Goal: Task Accomplishment & Management: Use online tool/utility

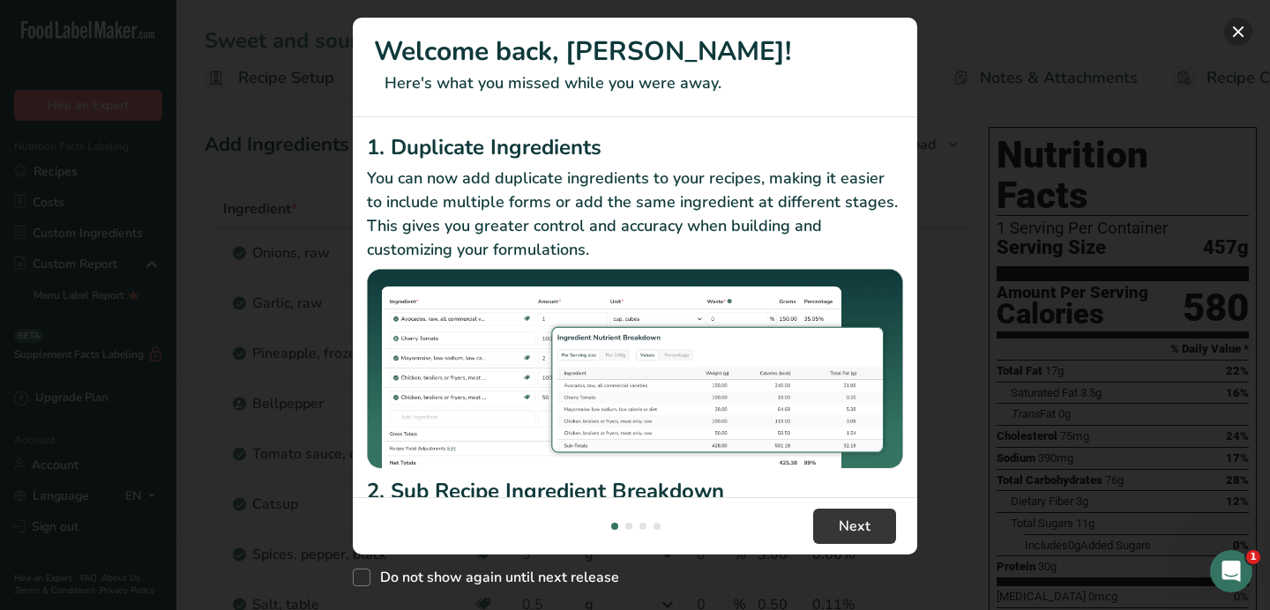
click at [1243, 35] on button "New Features" at bounding box center [1238, 32] width 28 height 28
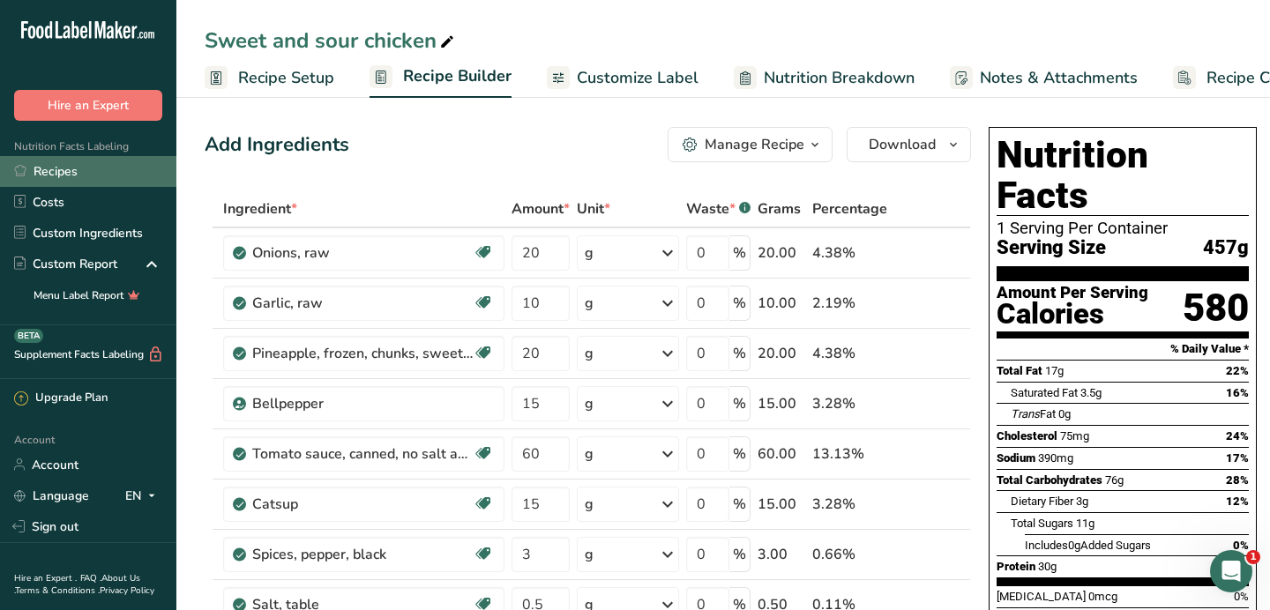
click at [59, 175] on link "Recipes" at bounding box center [88, 171] width 176 height 31
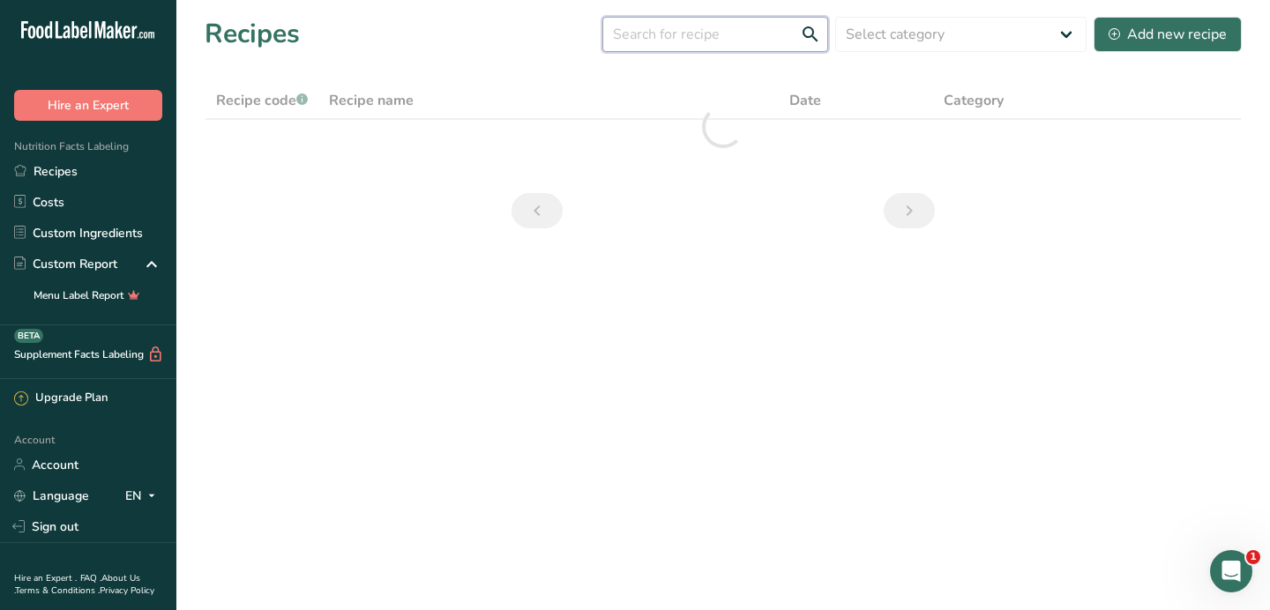
click at [721, 41] on input "text" at bounding box center [715, 34] width 226 height 35
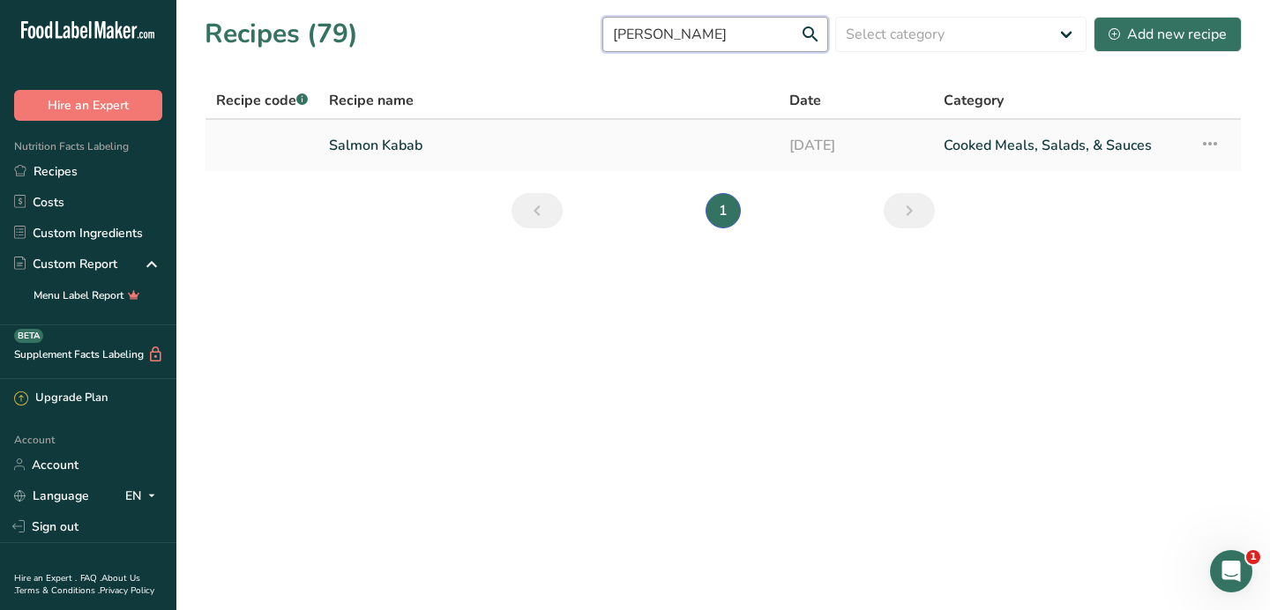
type input "[PERSON_NAME]"
click at [382, 152] on link "Salmon Kabab" at bounding box center [548, 145] width 439 height 37
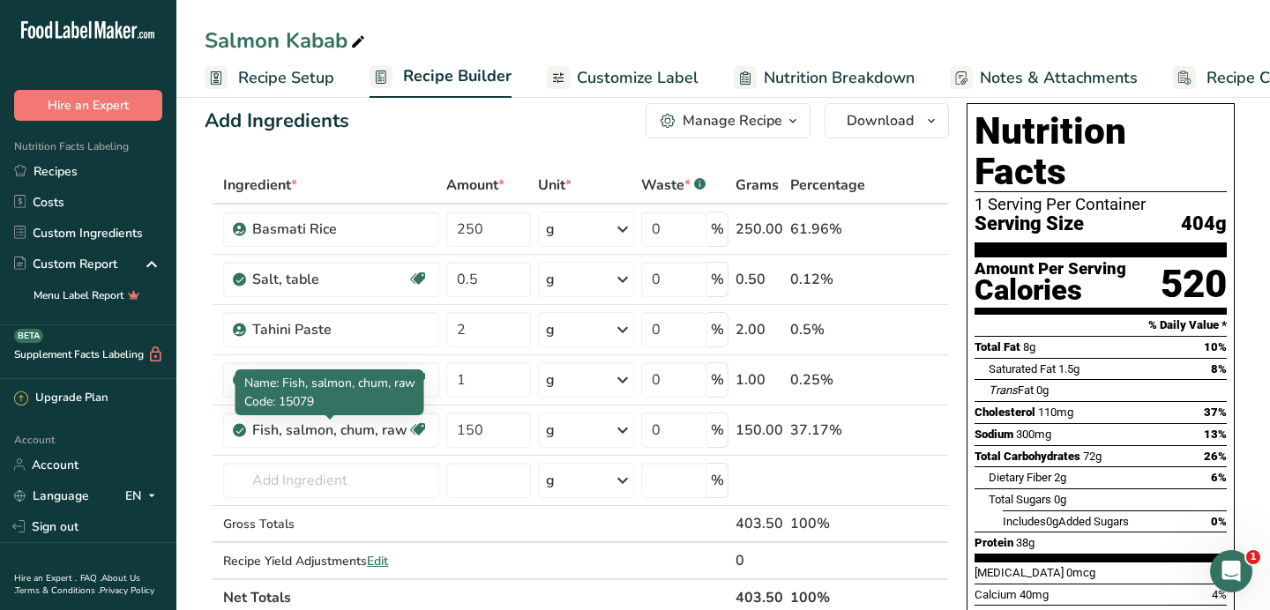
scroll to position [20, 0]
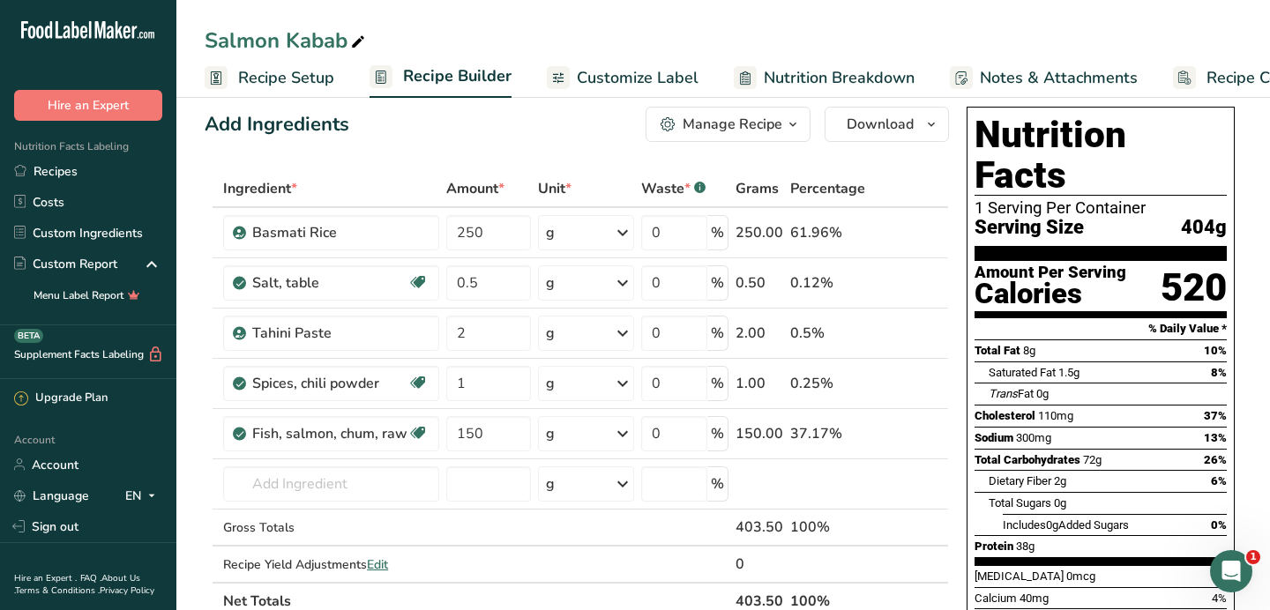
click at [607, 83] on span "Customize Label" at bounding box center [638, 78] width 122 height 24
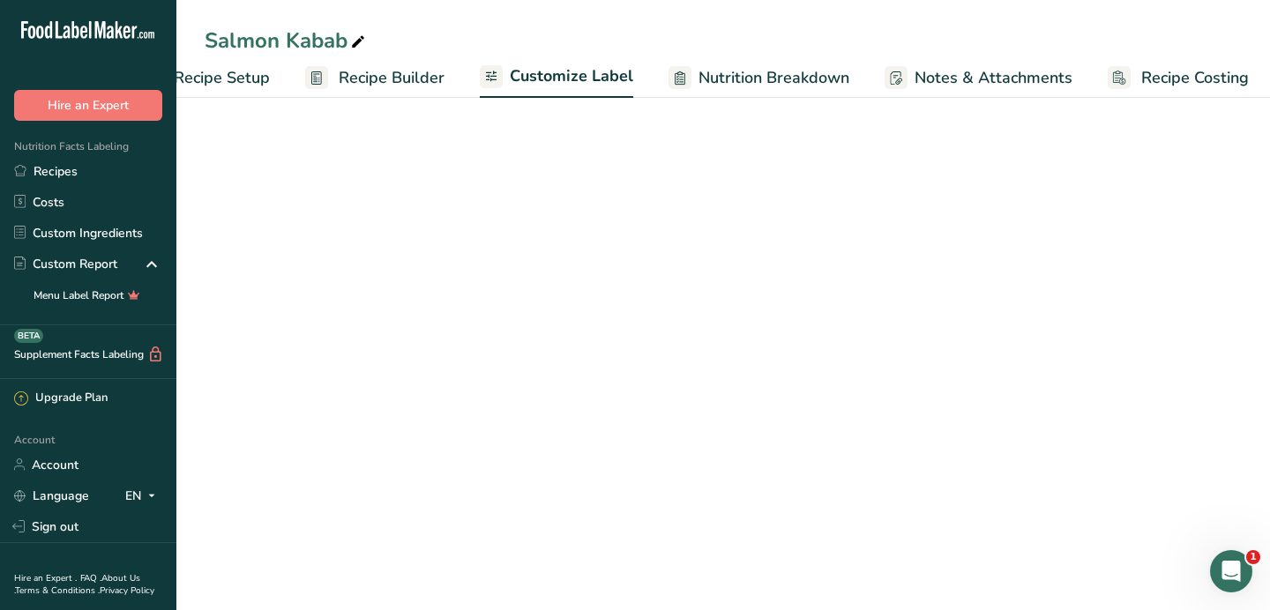
scroll to position [0, 71]
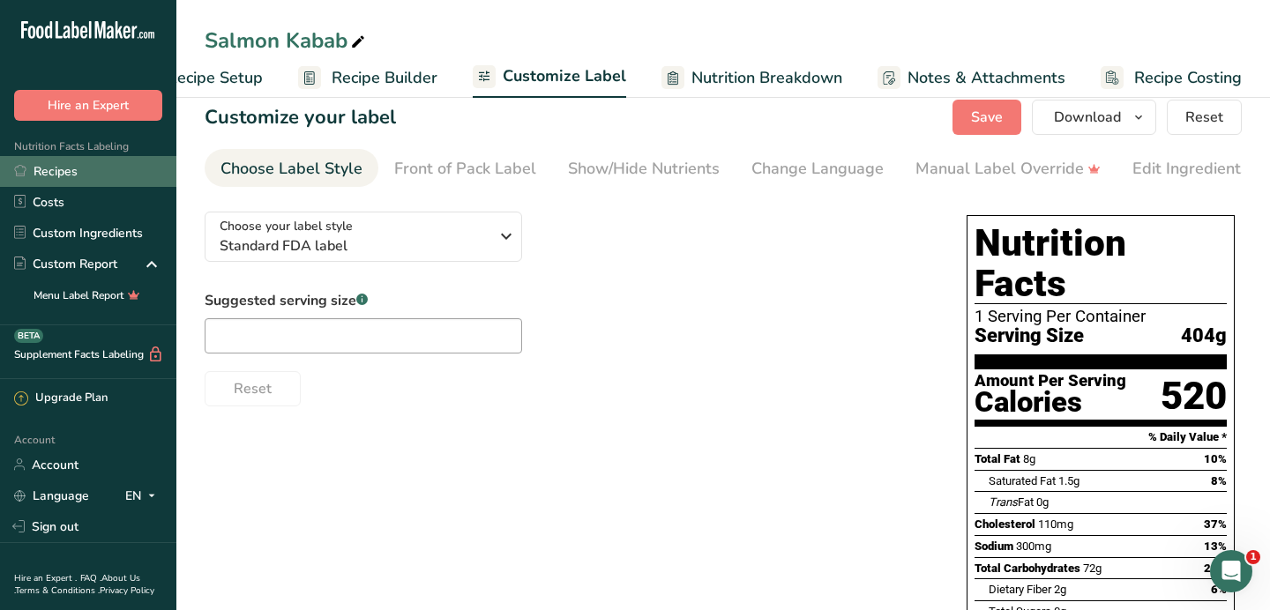
click at [46, 168] on link "Recipes" at bounding box center [88, 171] width 176 height 31
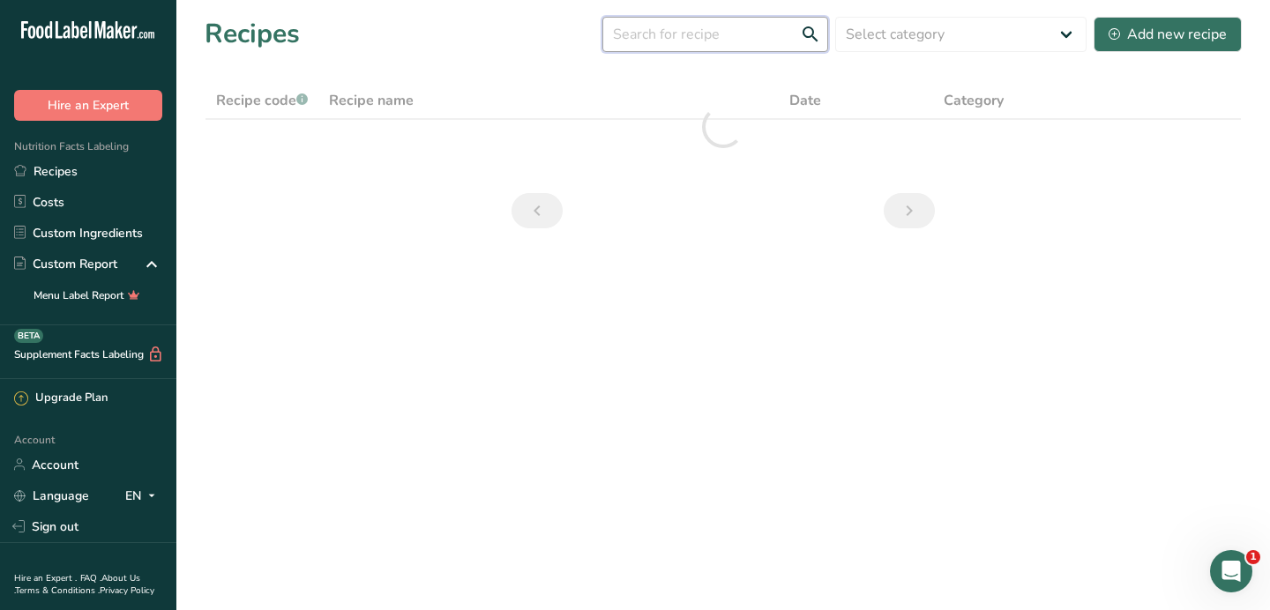
click at [719, 38] on input "text" at bounding box center [715, 34] width 226 height 35
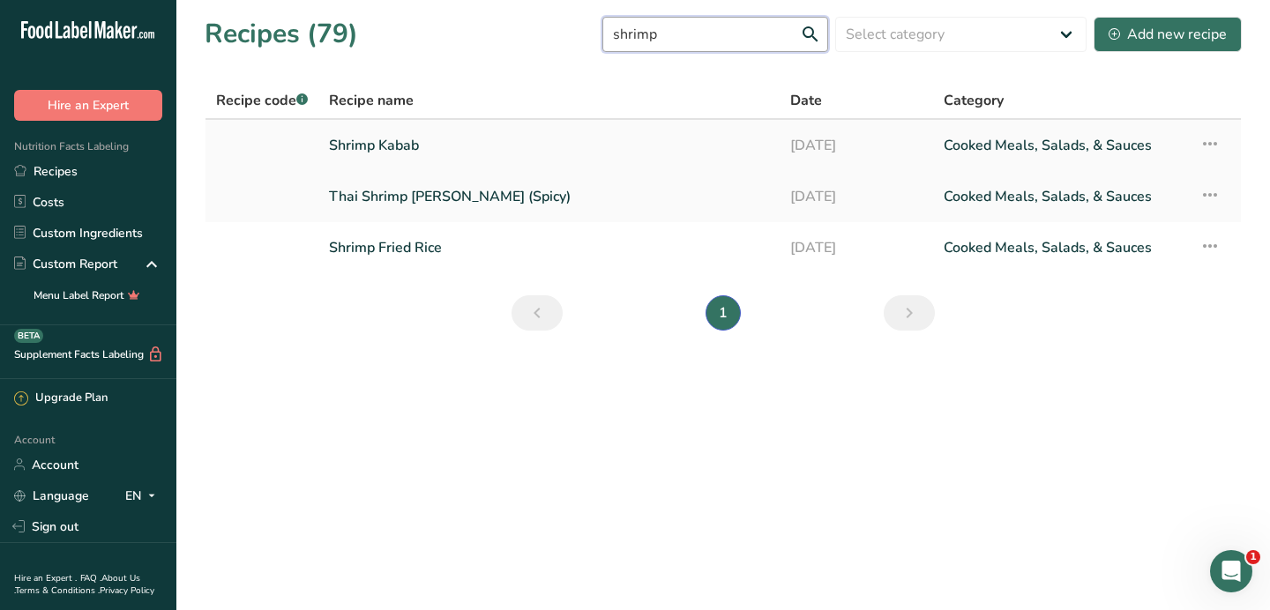
type input "shrimp"
click at [407, 146] on link "Shrimp Kabab" at bounding box center [549, 145] width 440 height 37
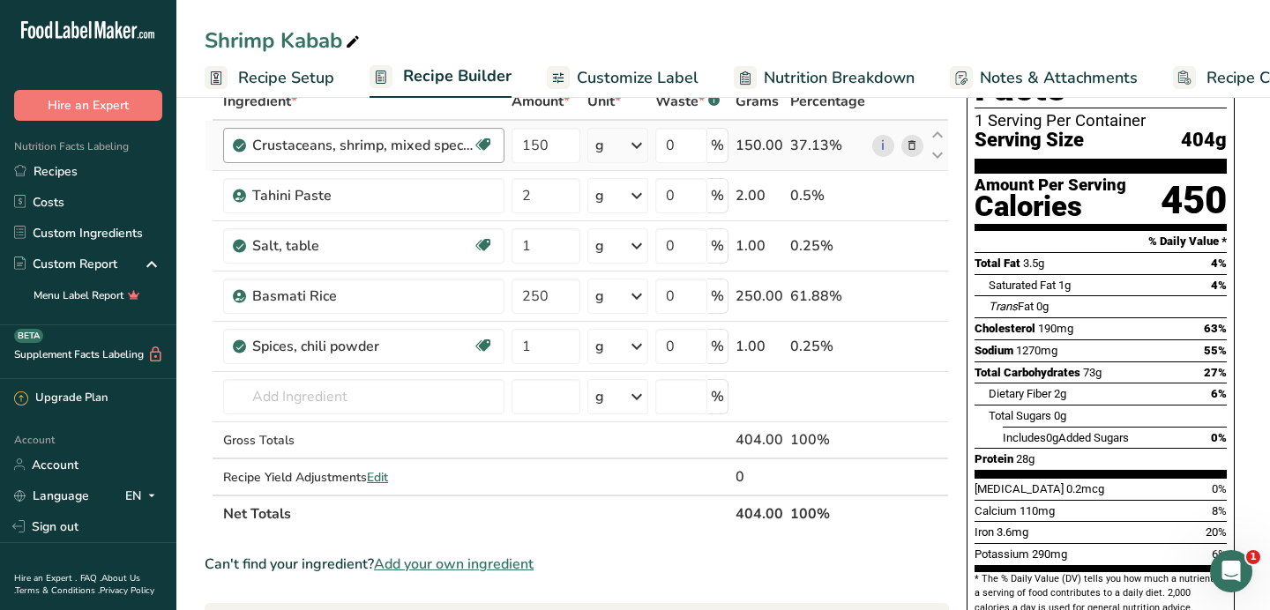
scroll to position [107, 0]
click at [532, 250] on input "1" at bounding box center [545, 246] width 68 height 35
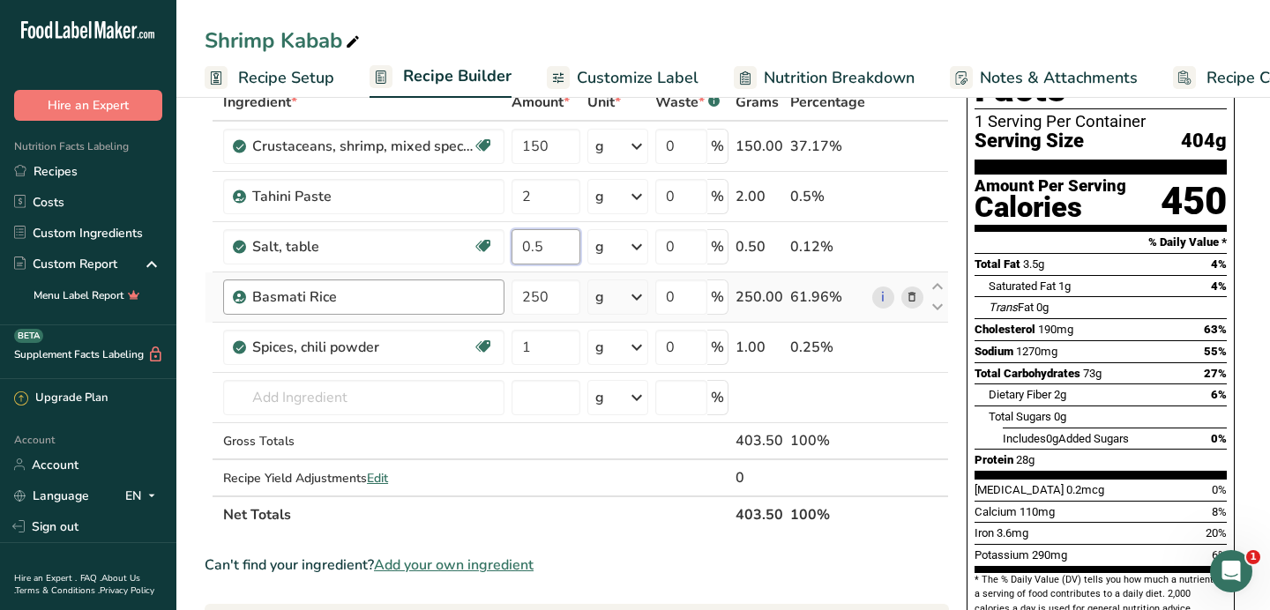
type input "0.5"
click at [495, 295] on div "Ingredient * Amount * Unit * Waste * .a-a{fill:#347362;}.b-a{fill:#fff;} Grams …" at bounding box center [577, 309] width 744 height 450
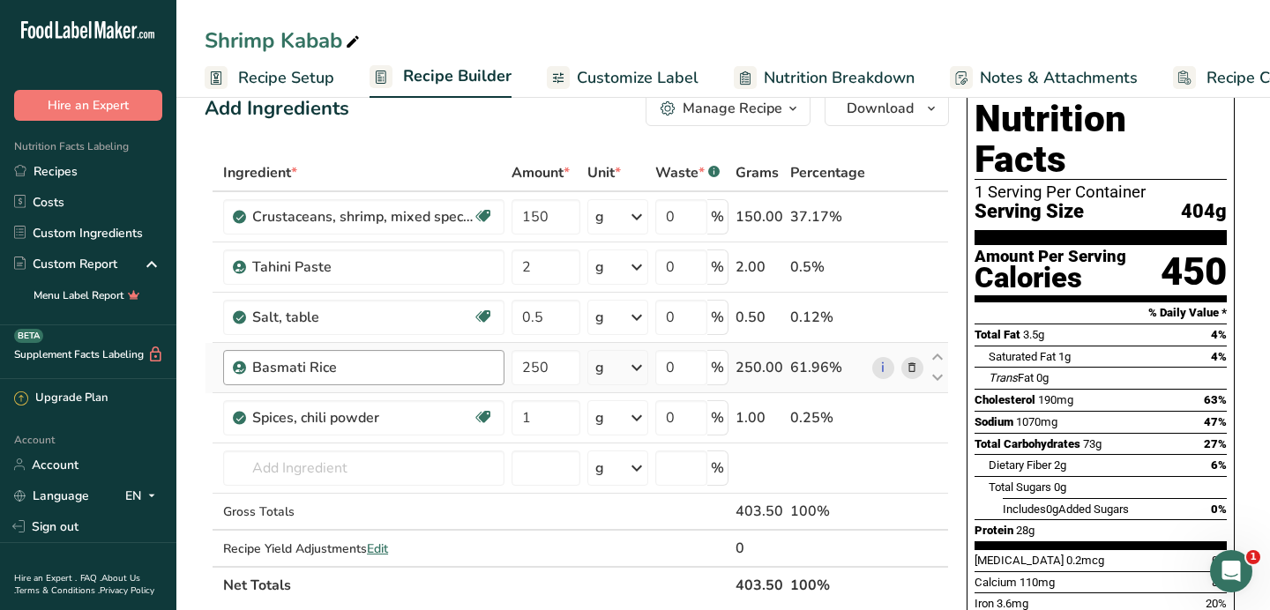
scroll to position [34, 0]
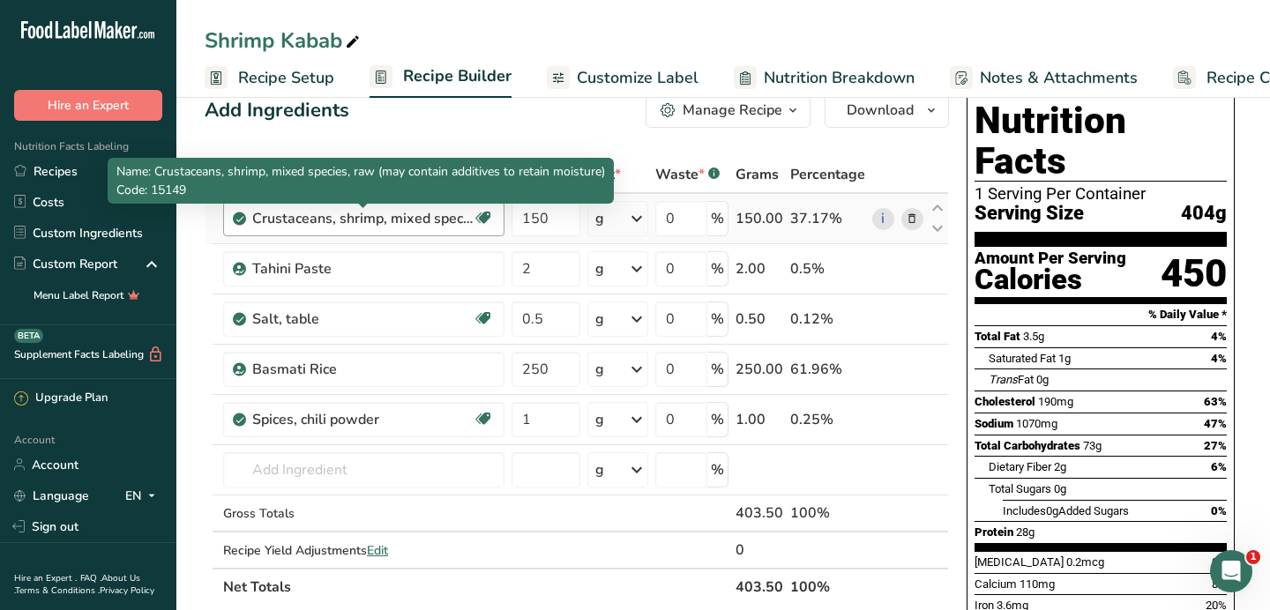
click at [440, 227] on div "Crustaceans, shrimp, mixed species, raw (may contain additives to retain moistu…" at bounding box center [362, 218] width 220 height 21
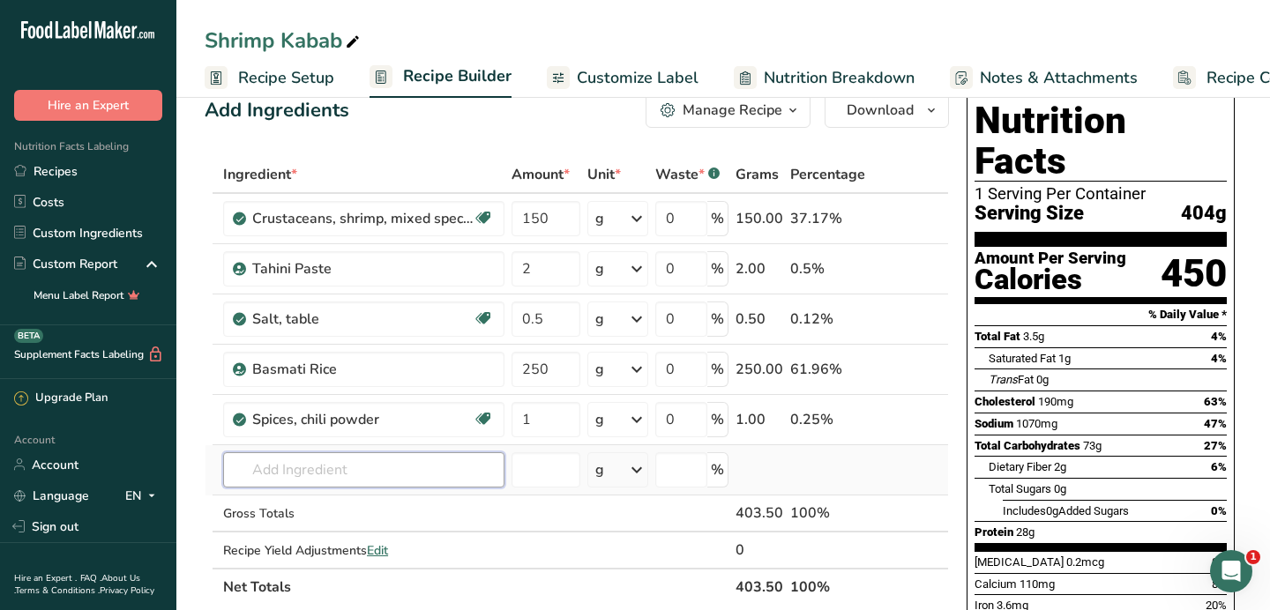
click at [320, 476] on input "text" at bounding box center [363, 469] width 281 height 35
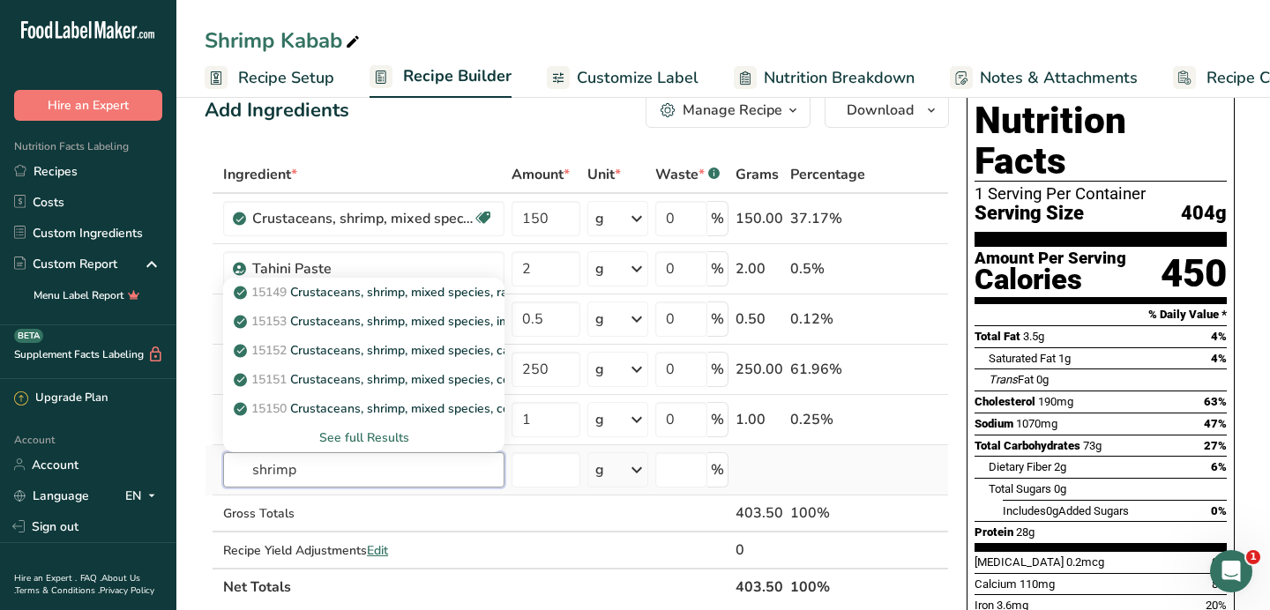
type input "shrimp"
click at [370, 441] on div "See full Results" at bounding box center [363, 437] width 253 height 19
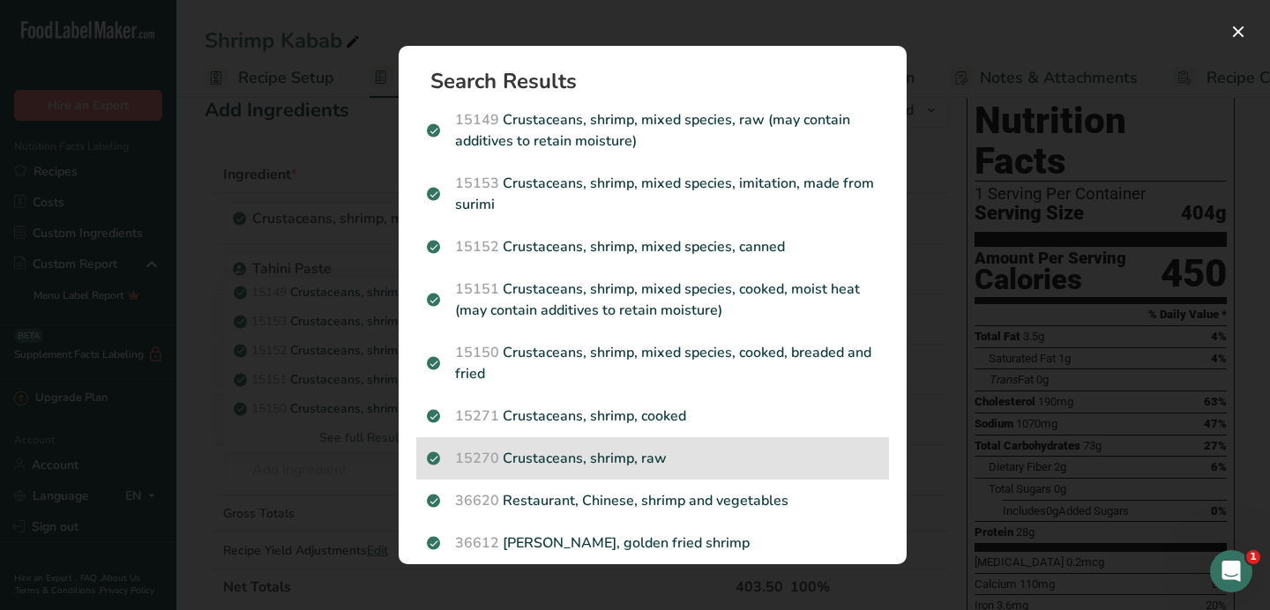
click at [764, 446] on div "15270 Crustaceans, shrimp, raw" at bounding box center [652, 458] width 473 height 42
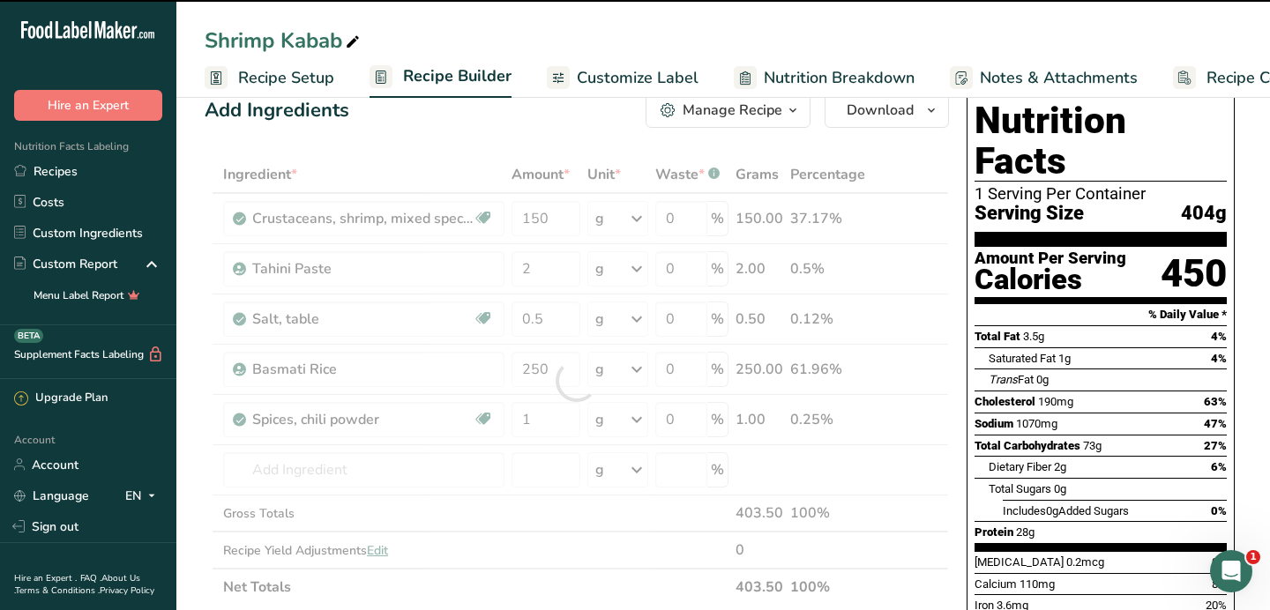
type input "0"
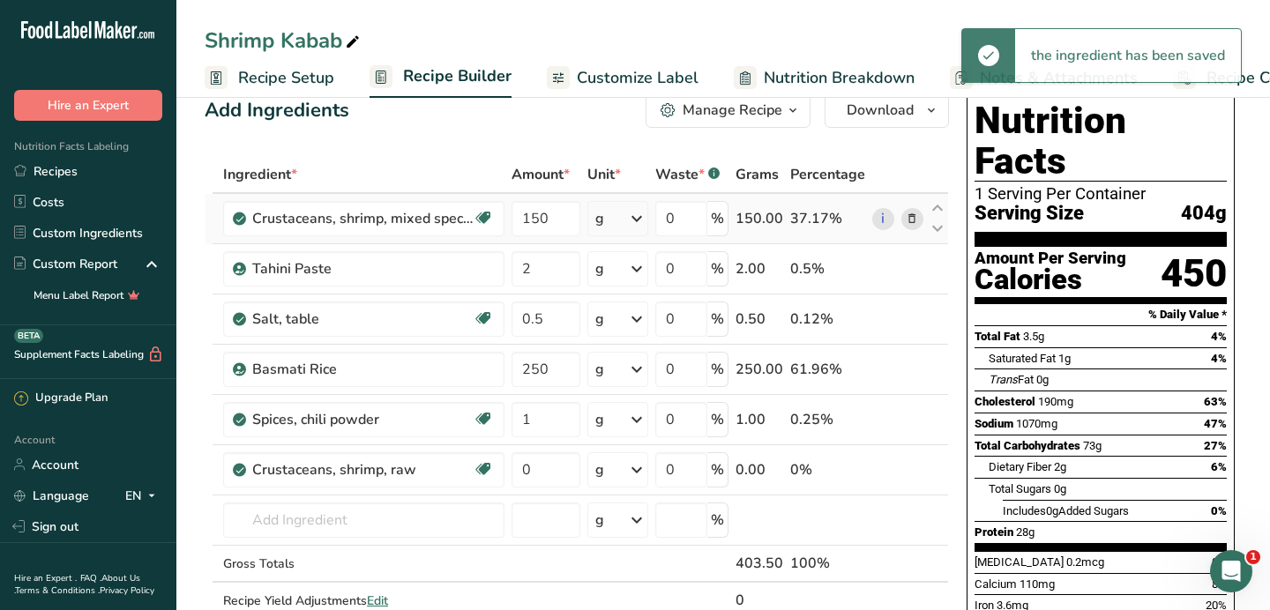
click at [915, 220] on icon at bounding box center [911, 219] width 12 height 19
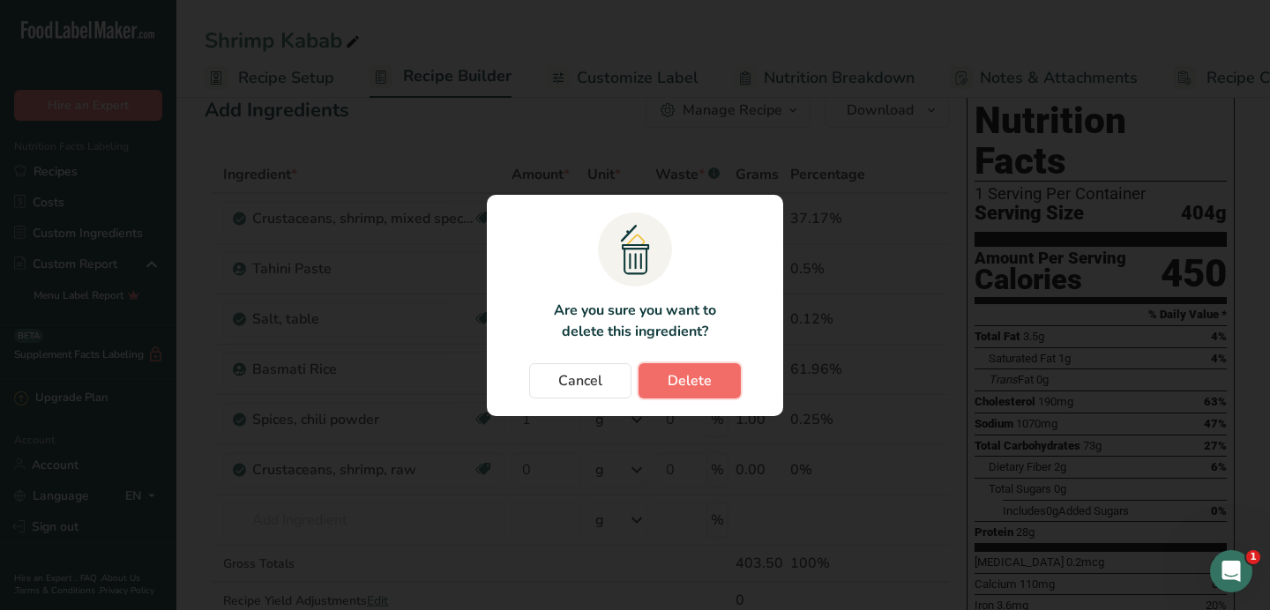
click at [689, 383] on span "Delete" at bounding box center [689, 380] width 44 height 21
type input "2"
type input "0.5"
type input "250"
type input "1"
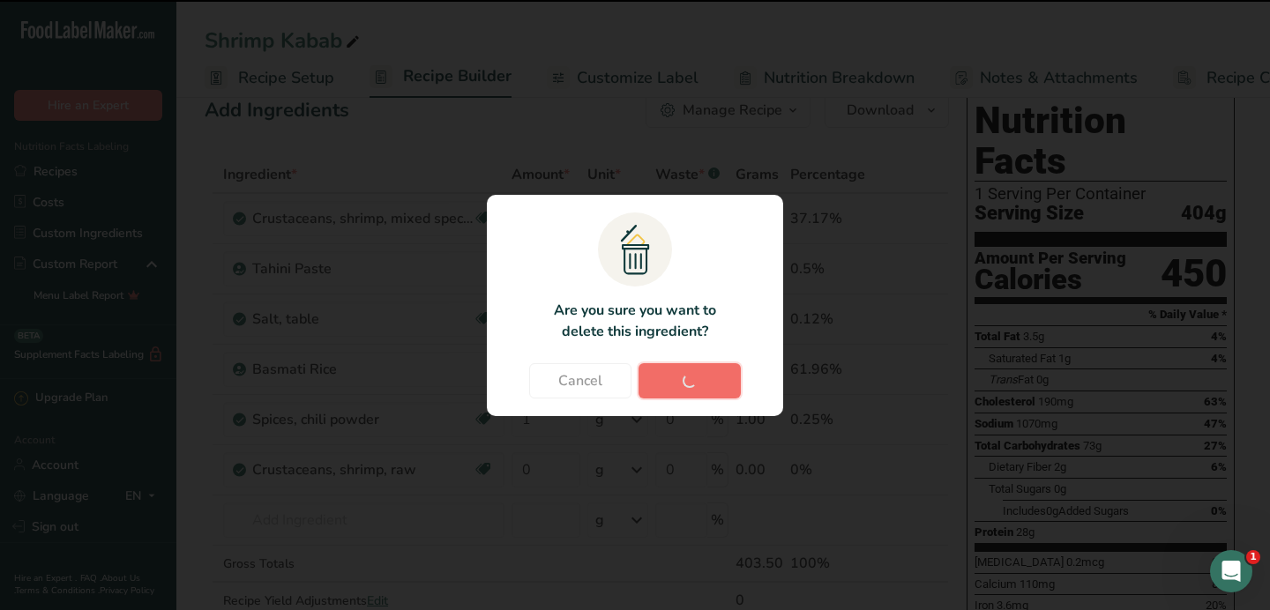
type input "0"
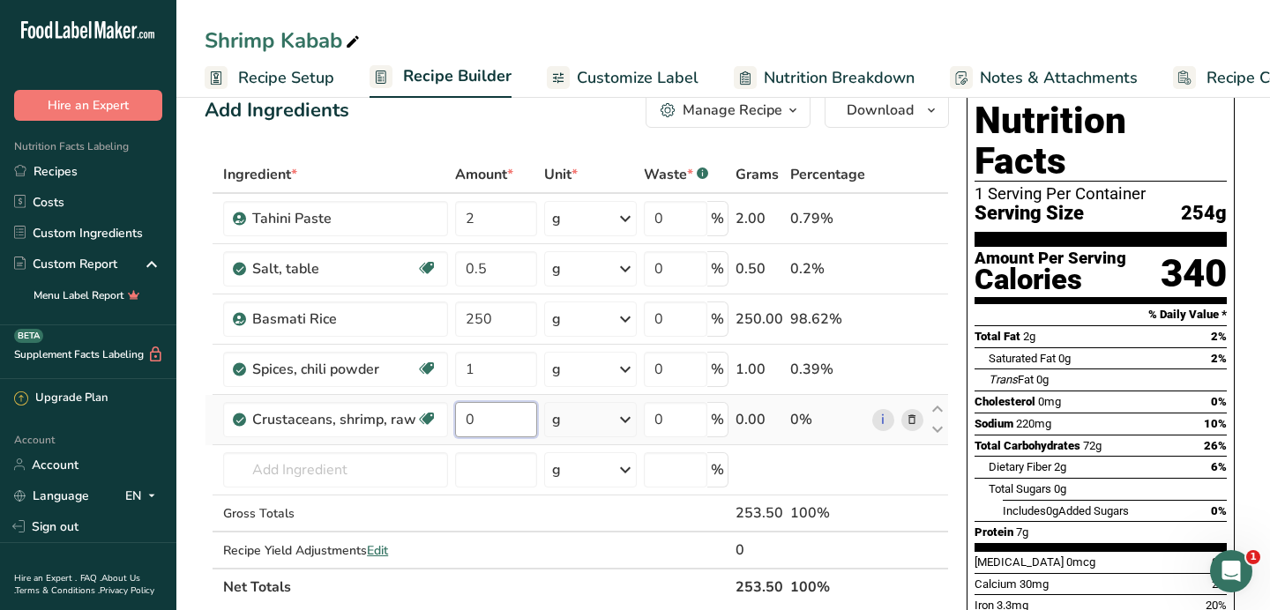
click at [495, 421] on input "0" at bounding box center [496, 419] width 82 height 35
type input "150"
click at [416, 464] on div "Ingredient * Amount * Unit * Waste * .a-a{fill:#347362;}.b-a{fill:#fff;} Grams …" at bounding box center [577, 381] width 744 height 450
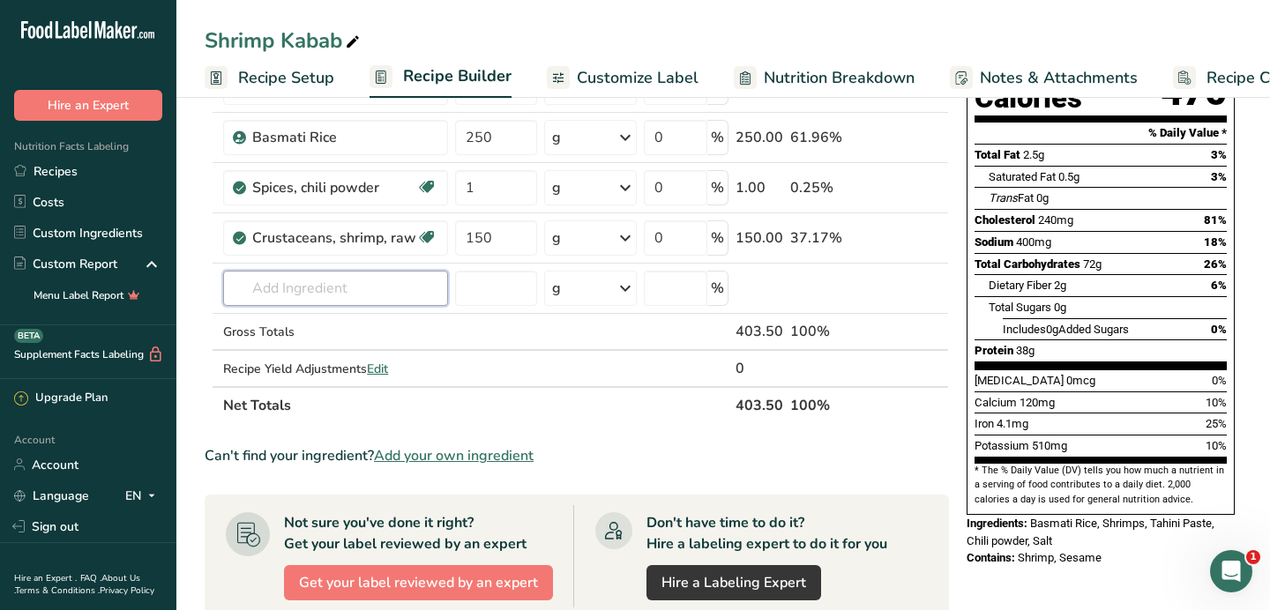
scroll to position [209, 0]
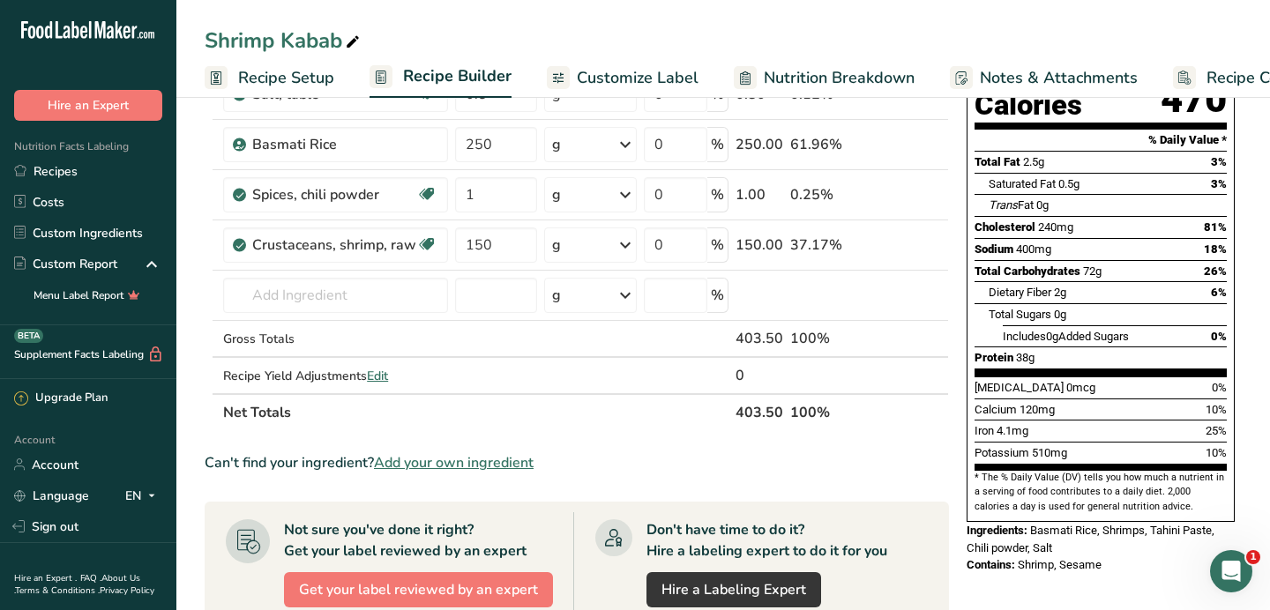
click at [654, 69] on span "Customize Label" at bounding box center [638, 78] width 122 height 24
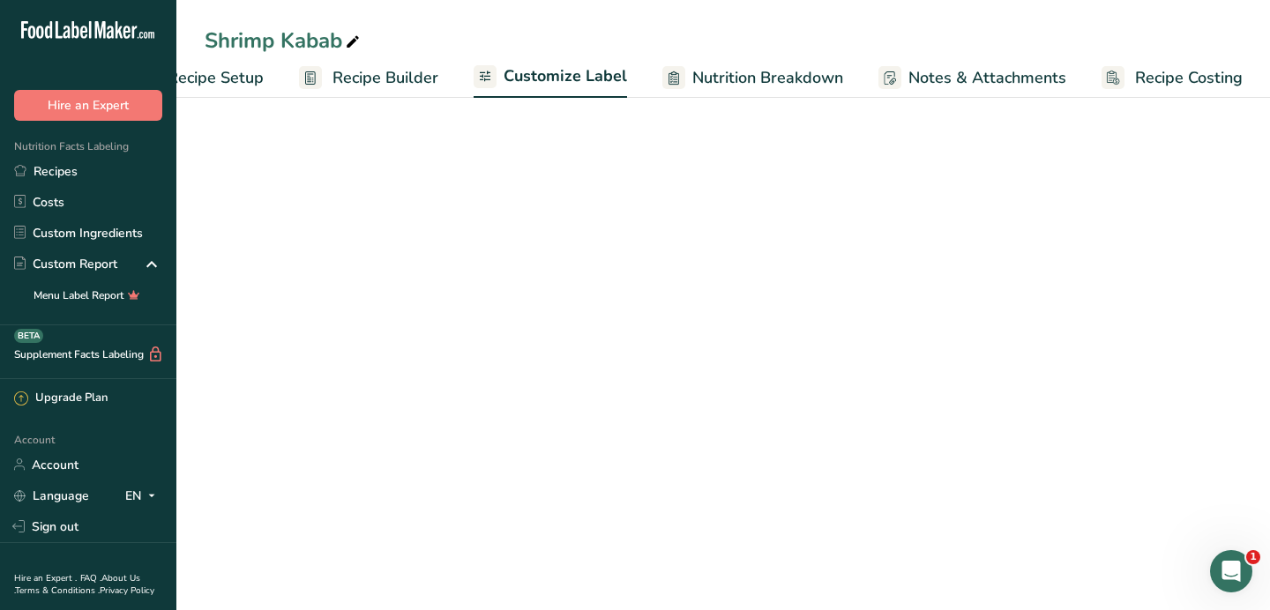
scroll to position [0, 71]
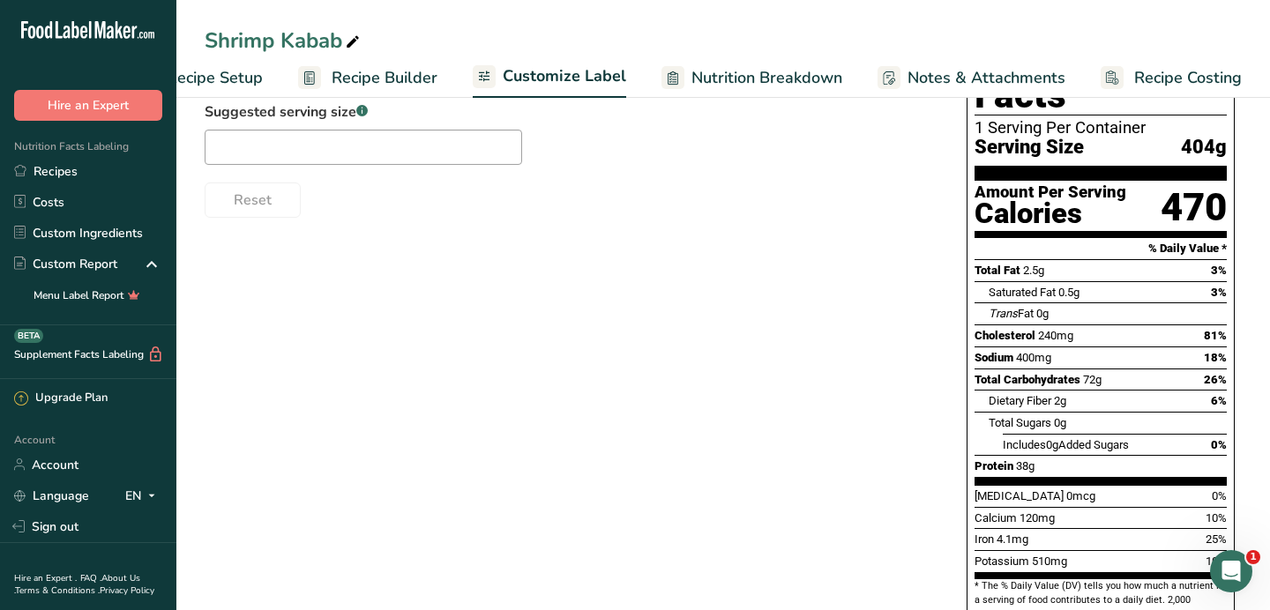
click at [237, 77] on span "Recipe Setup" at bounding box center [215, 78] width 96 height 24
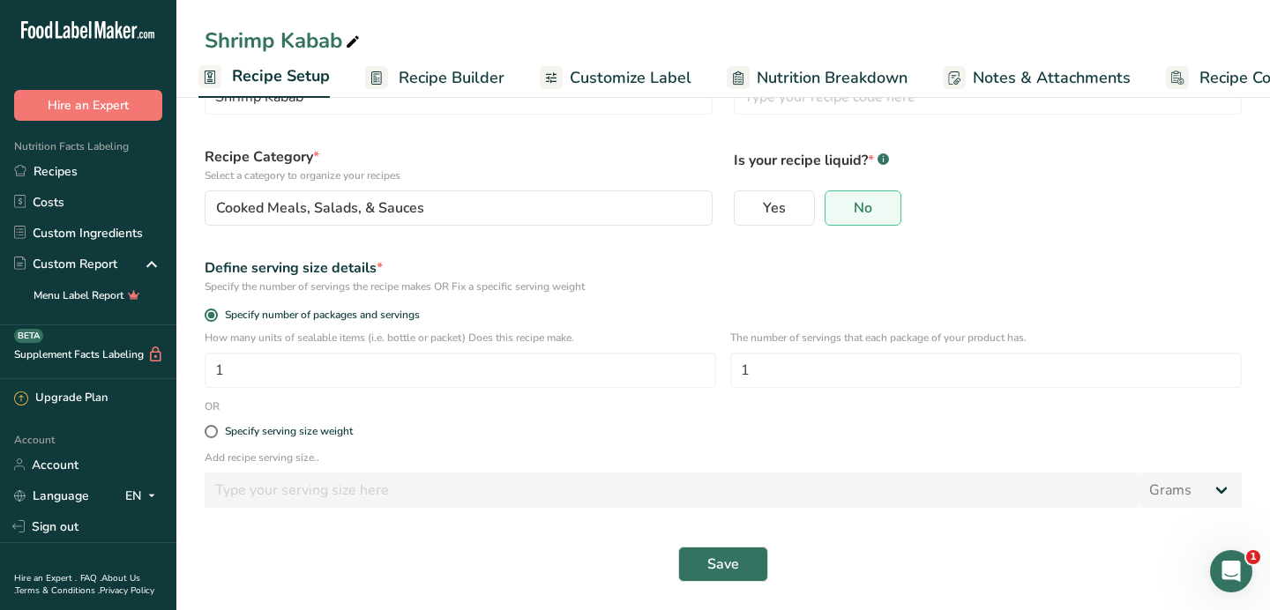
scroll to position [86, 0]
click at [646, 79] on span "Customize Label" at bounding box center [631, 78] width 122 height 24
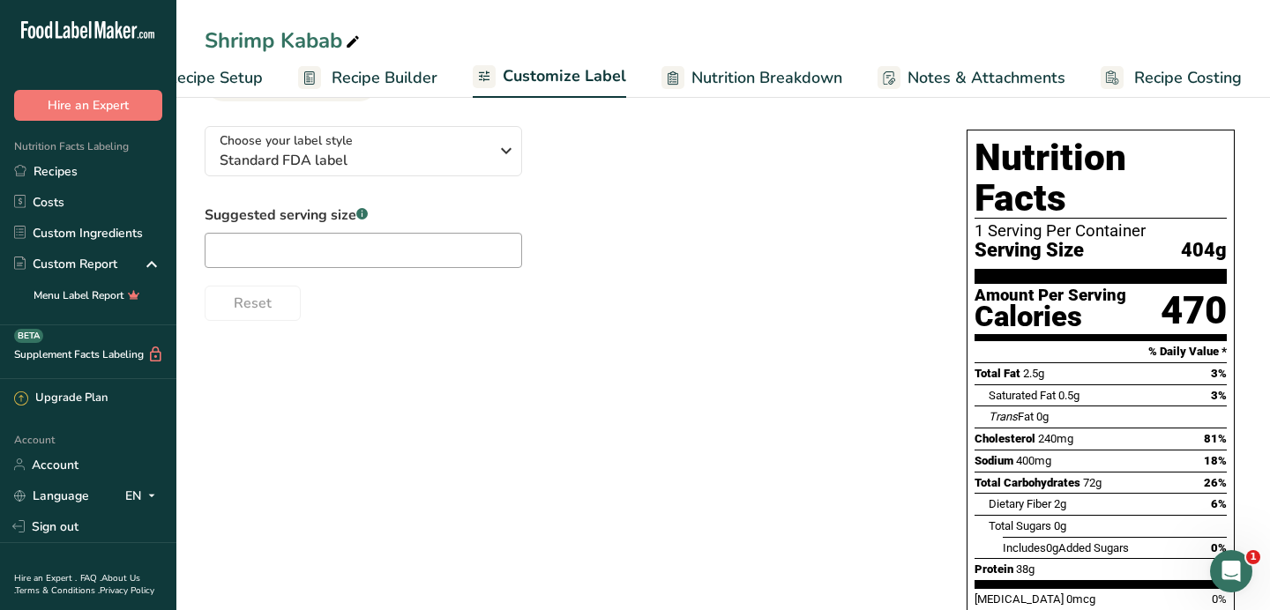
scroll to position [107, 0]
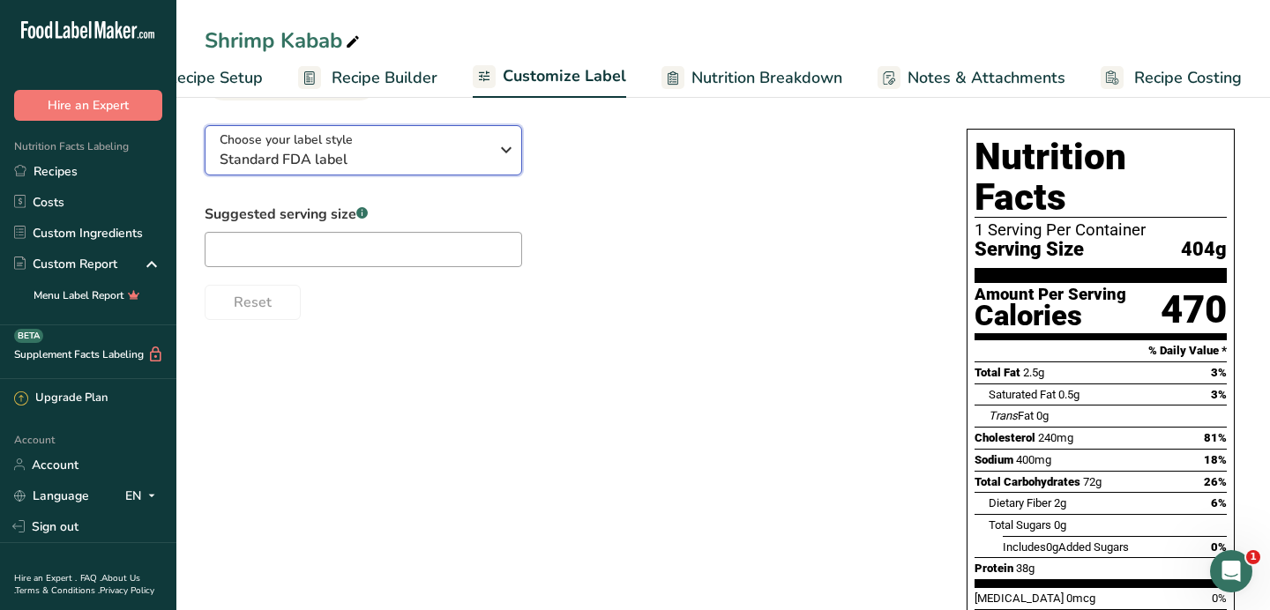
click at [501, 155] on icon "button" at bounding box center [505, 150] width 21 height 32
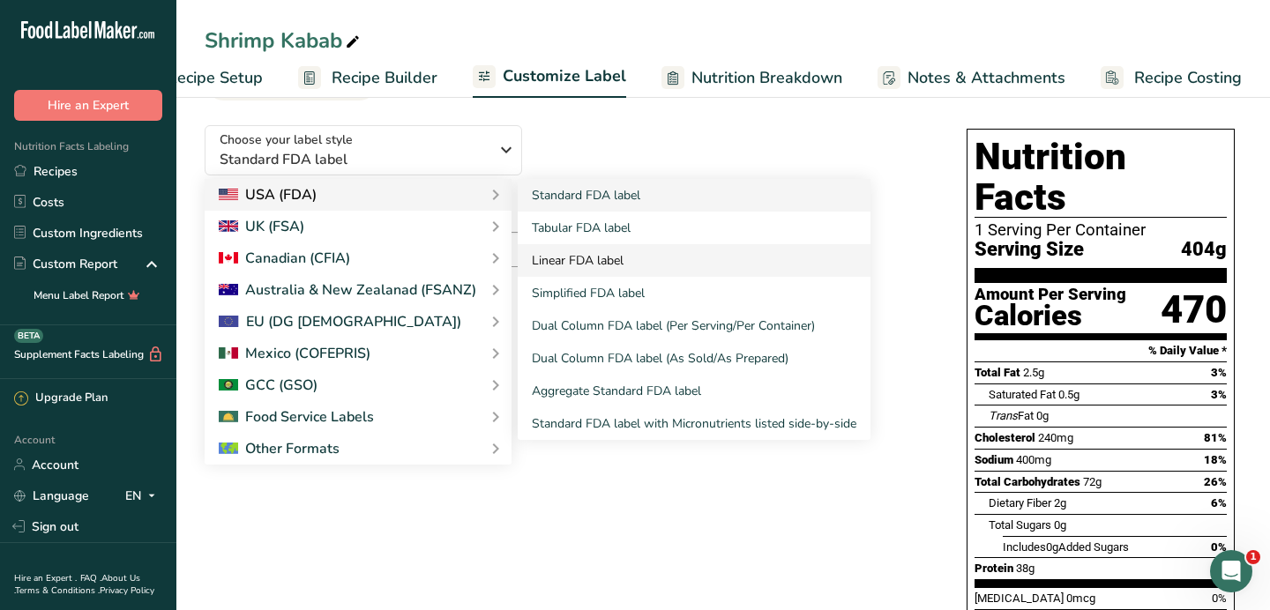
click at [582, 264] on link "Linear FDA label" at bounding box center [694, 260] width 353 height 33
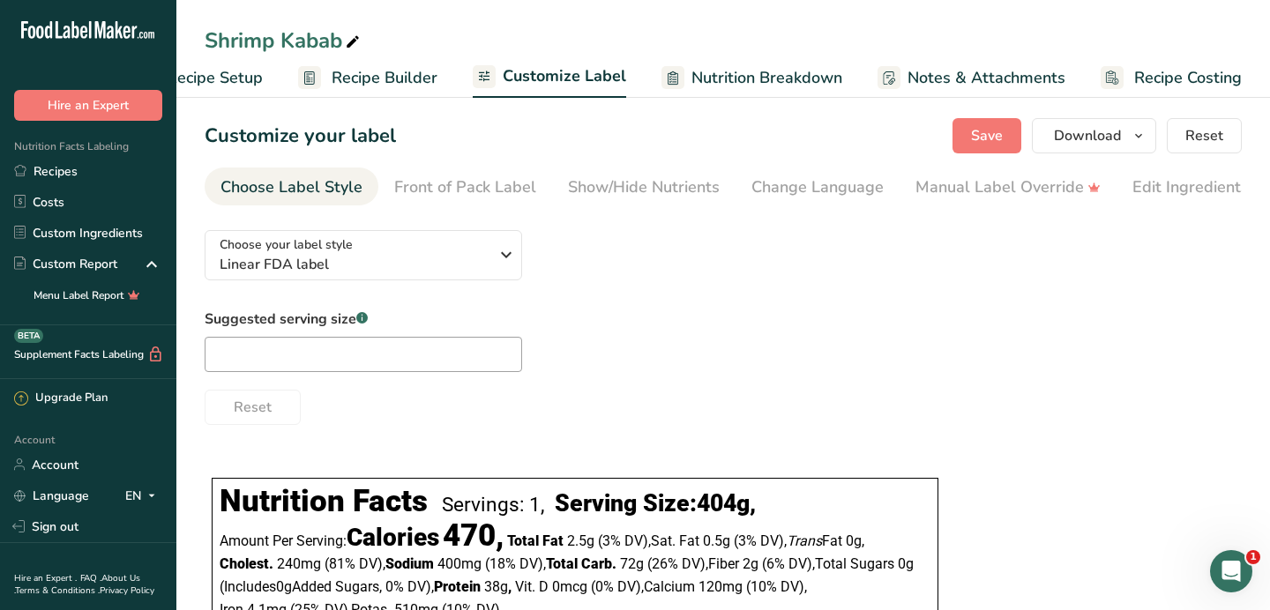
scroll to position [0, 0]
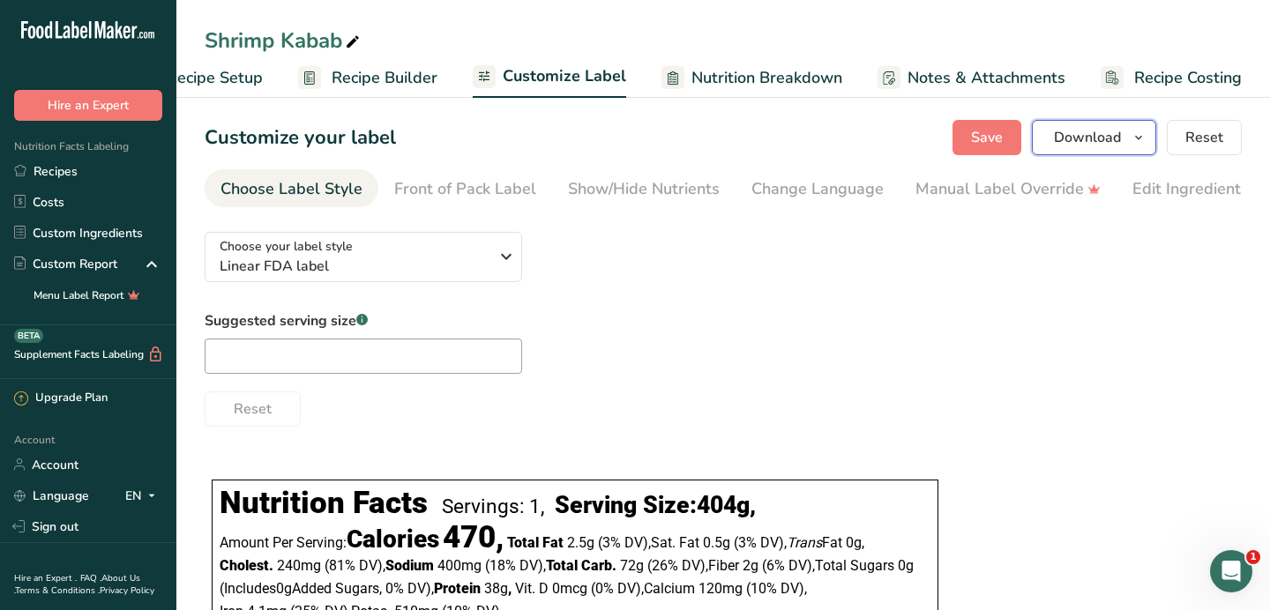
click at [1132, 135] on icon "button" at bounding box center [1138, 138] width 14 height 22
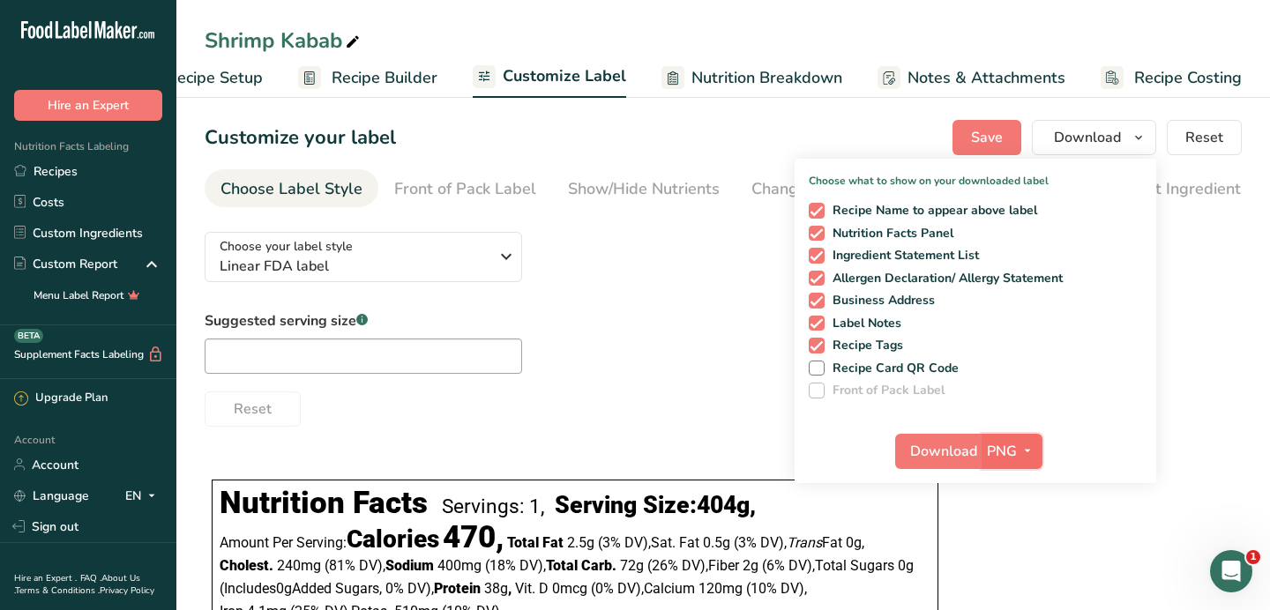
click at [986, 446] on button "PNG" at bounding box center [1011, 451] width 61 height 35
click at [1017, 481] on link "PNG" at bounding box center [1014, 487] width 56 height 29
click at [949, 453] on span "Download" at bounding box center [943, 451] width 67 height 21
click at [53, 172] on link "Recipes" at bounding box center [88, 171] width 176 height 31
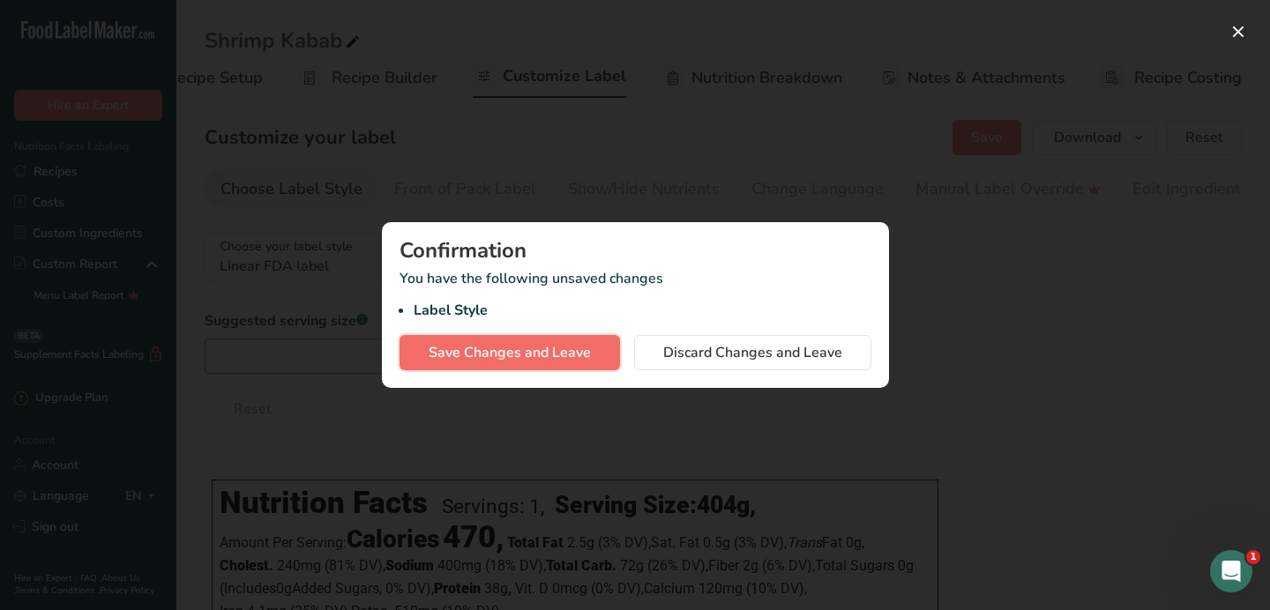
click at [555, 354] on span "Save Changes and Leave" at bounding box center [509, 352] width 162 height 21
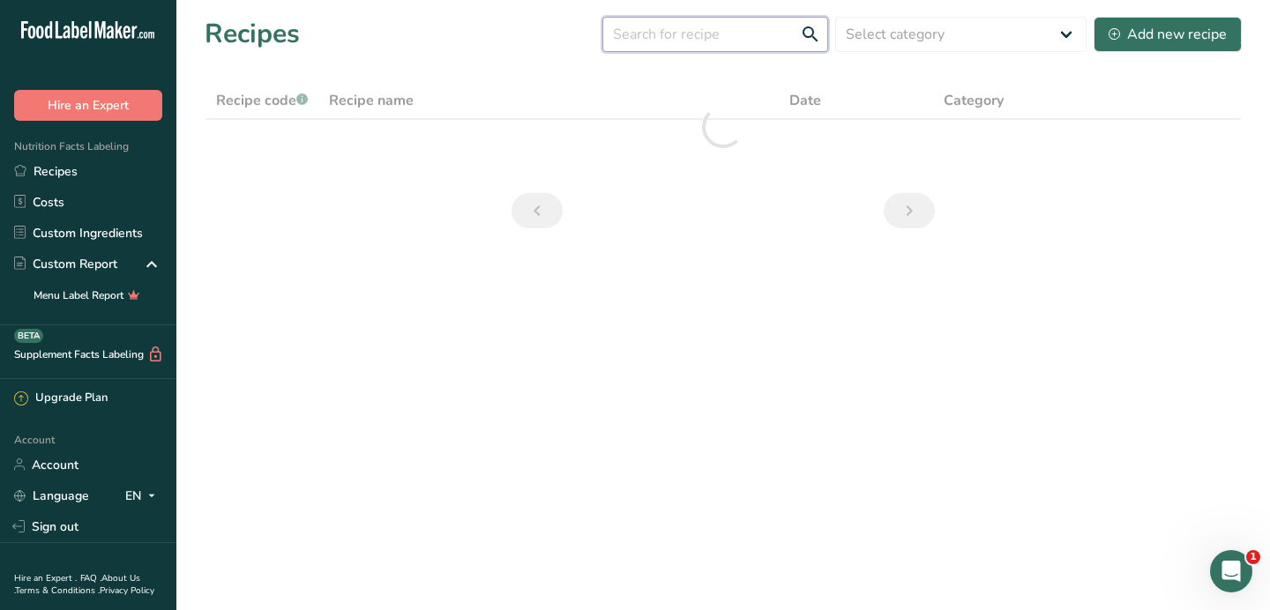
click at [746, 44] on input "text" at bounding box center [715, 34] width 226 height 35
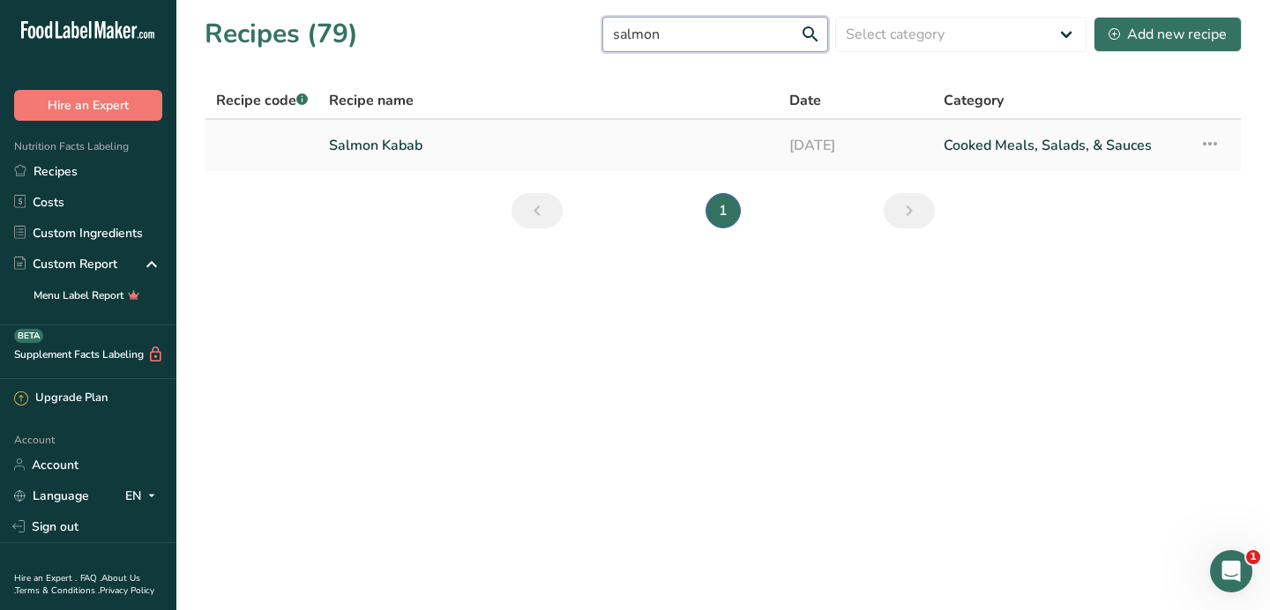
type input "salmon"
click at [414, 145] on link "Salmon Kabab" at bounding box center [548, 145] width 439 height 37
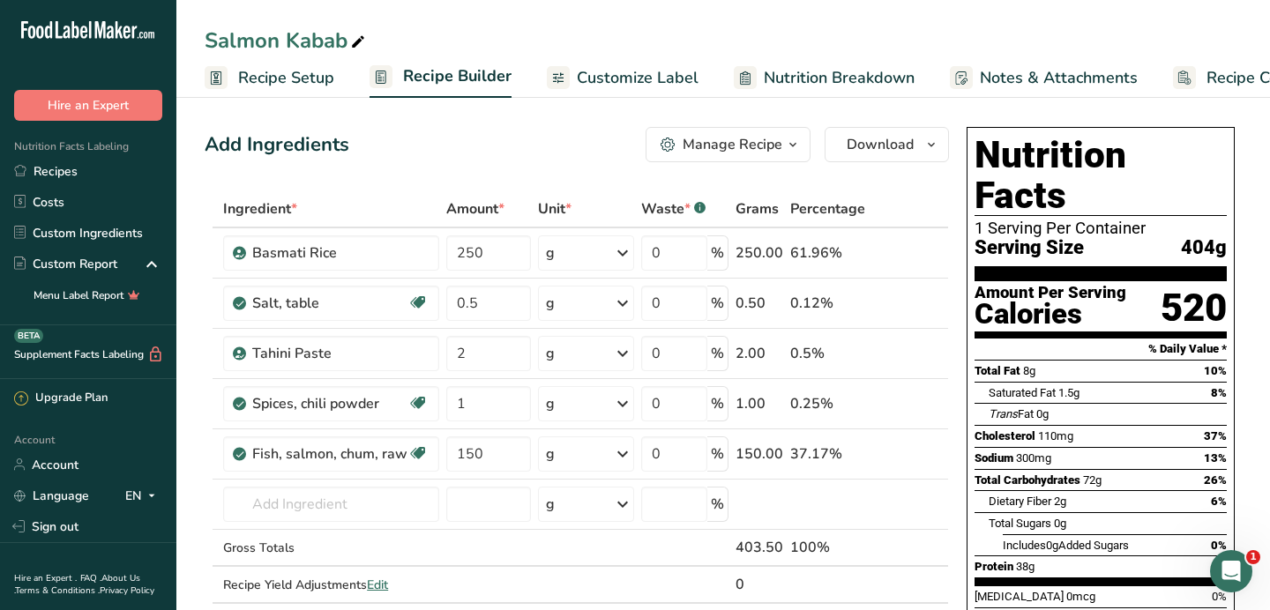
click at [663, 83] on span "Customize Label" at bounding box center [638, 78] width 122 height 24
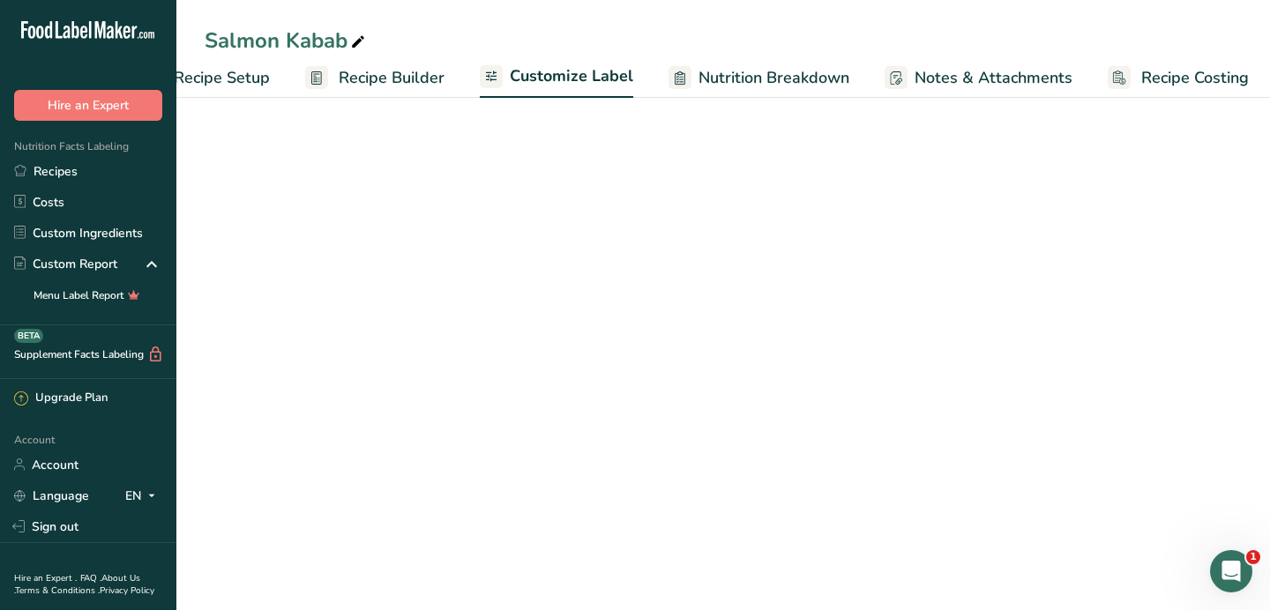
scroll to position [0, 71]
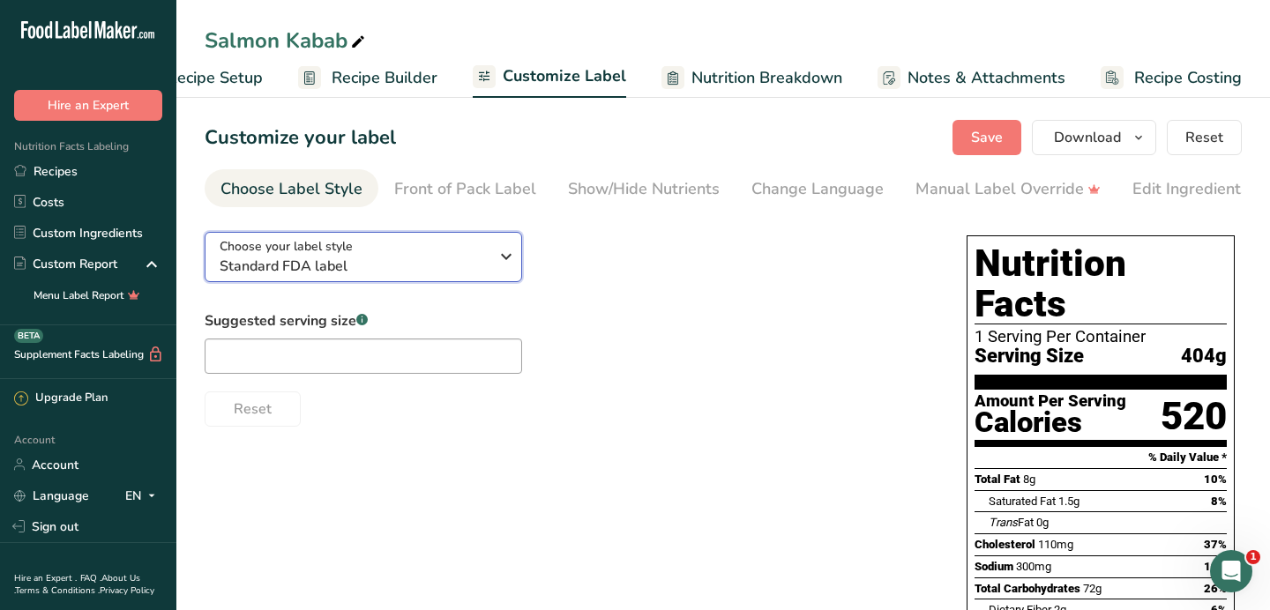
click at [496, 264] on icon "button" at bounding box center [505, 257] width 21 height 32
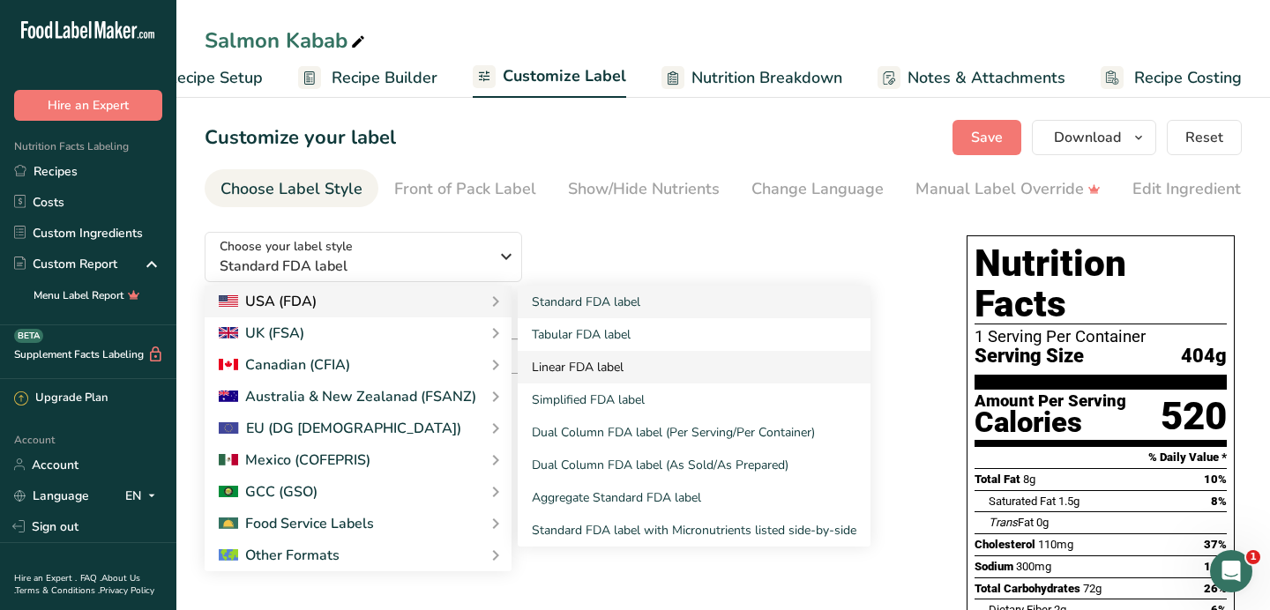
click at [585, 371] on link "Linear FDA label" at bounding box center [694, 367] width 353 height 33
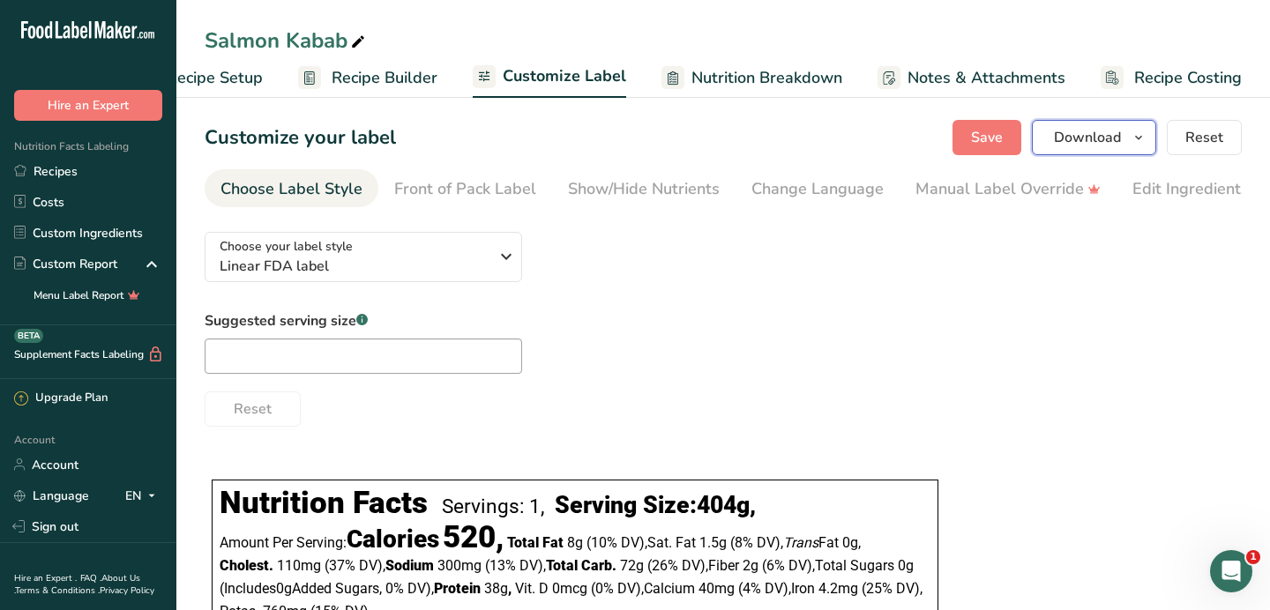
click at [1106, 140] on span "Download" at bounding box center [1087, 137] width 67 height 21
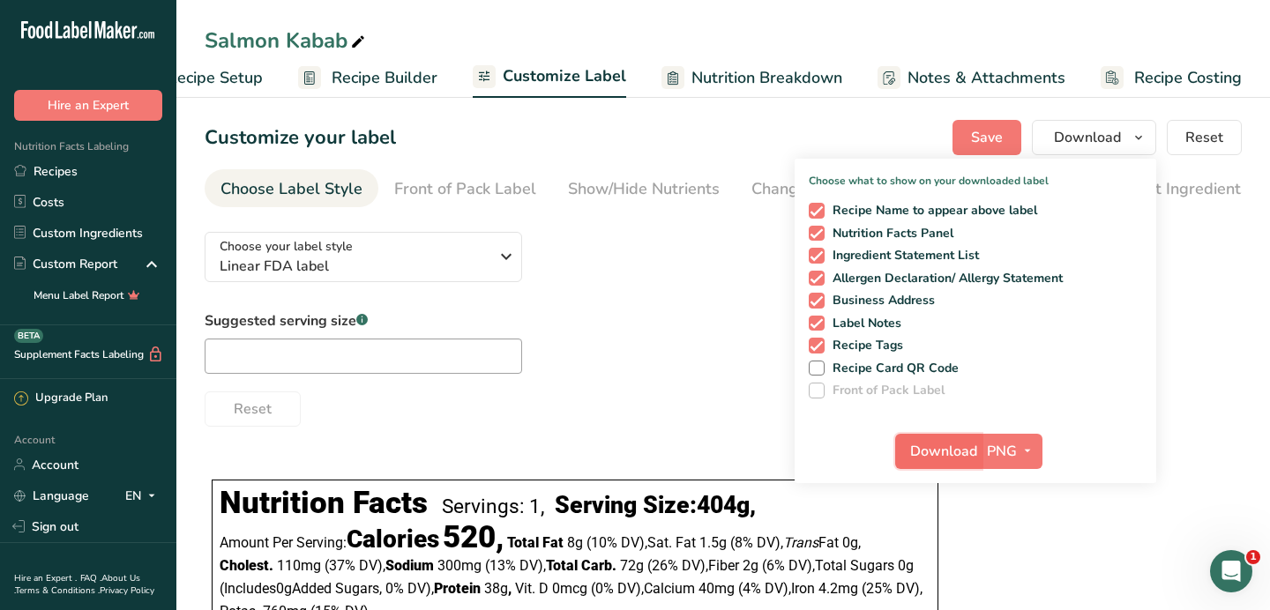
click at [964, 453] on span "Download" at bounding box center [943, 451] width 67 height 21
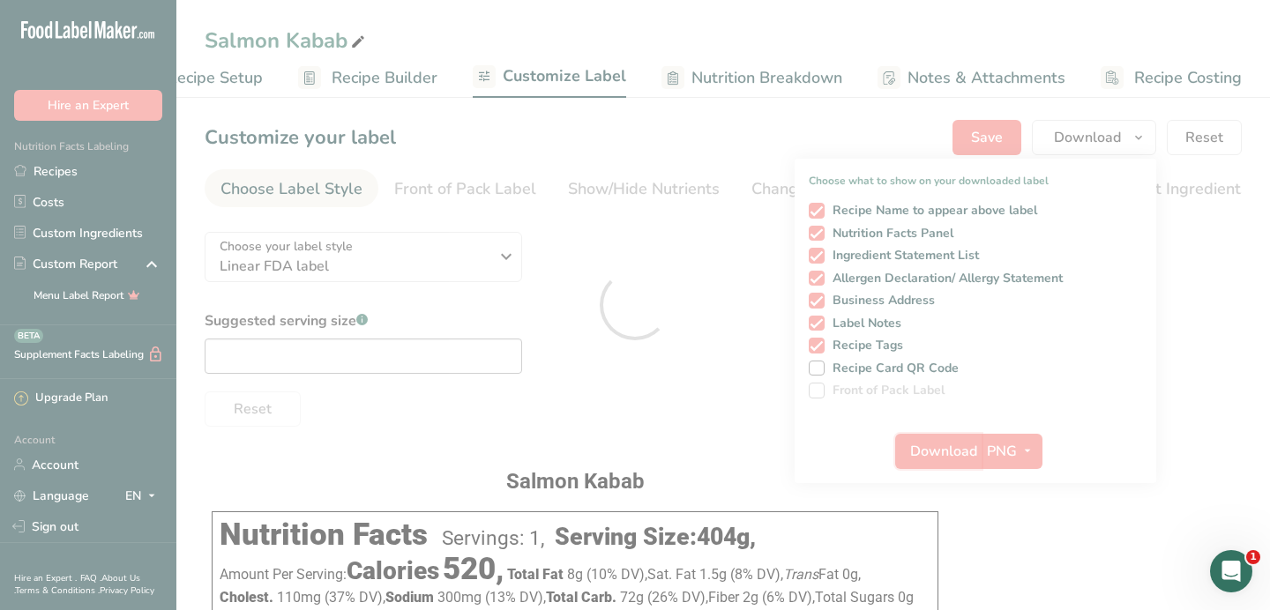
scroll to position [0, 0]
